Goal: Check status: Check status

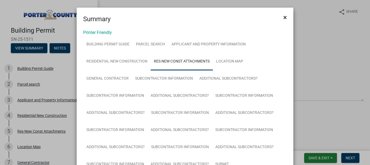
click at [284, 15] on span "×" at bounding box center [286, 18] width 4 height 8
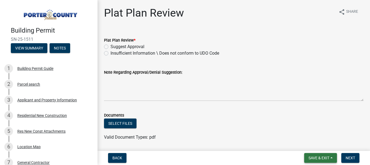
click at [310, 159] on span "Save & Exit" at bounding box center [319, 157] width 21 height 4
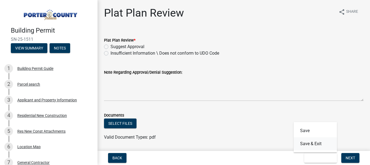
click at [311, 144] on button "Save & Exit" at bounding box center [315, 143] width 43 height 13
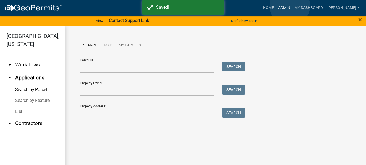
click at [290, 6] on link "Admin" at bounding box center [284, 8] width 16 height 10
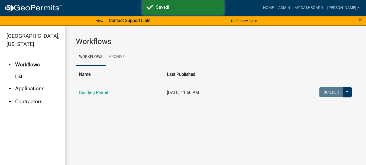
click at [34, 82] on link "arrow_drop_down Applications" at bounding box center [32, 88] width 65 height 13
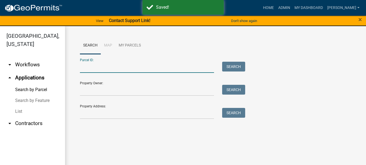
click at [87, 64] on input "Parcel ID:" at bounding box center [147, 67] width 134 height 11
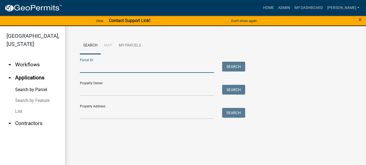
paste input "64-09-29-427-005.000-019"
type input "64-09-29-427-005.000-019"
click at [238, 65] on button "Search" at bounding box center [233, 67] width 23 height 10
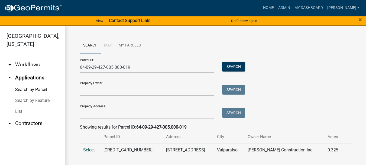
click at [89, 151] on span "Select" at bounding box center [89, 149] width 12 height 5
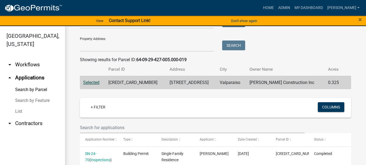
scroll to position [98, 0]
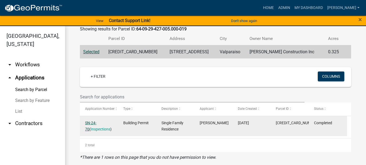
click at [97, 123] on link "SN-24-70" at bounding box center [90, 125] width 11 height 11
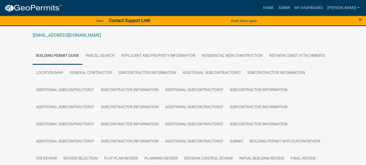
scroll to position [54, 0]
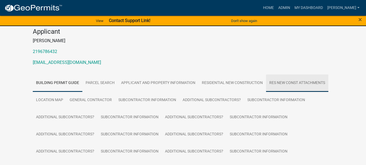
click at [304, 82] on link "Res New Const Attachments" at bounding box center [297, 82] width 62 height 17
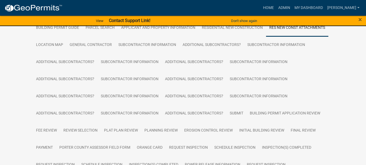
scroll to position [0, 0]
